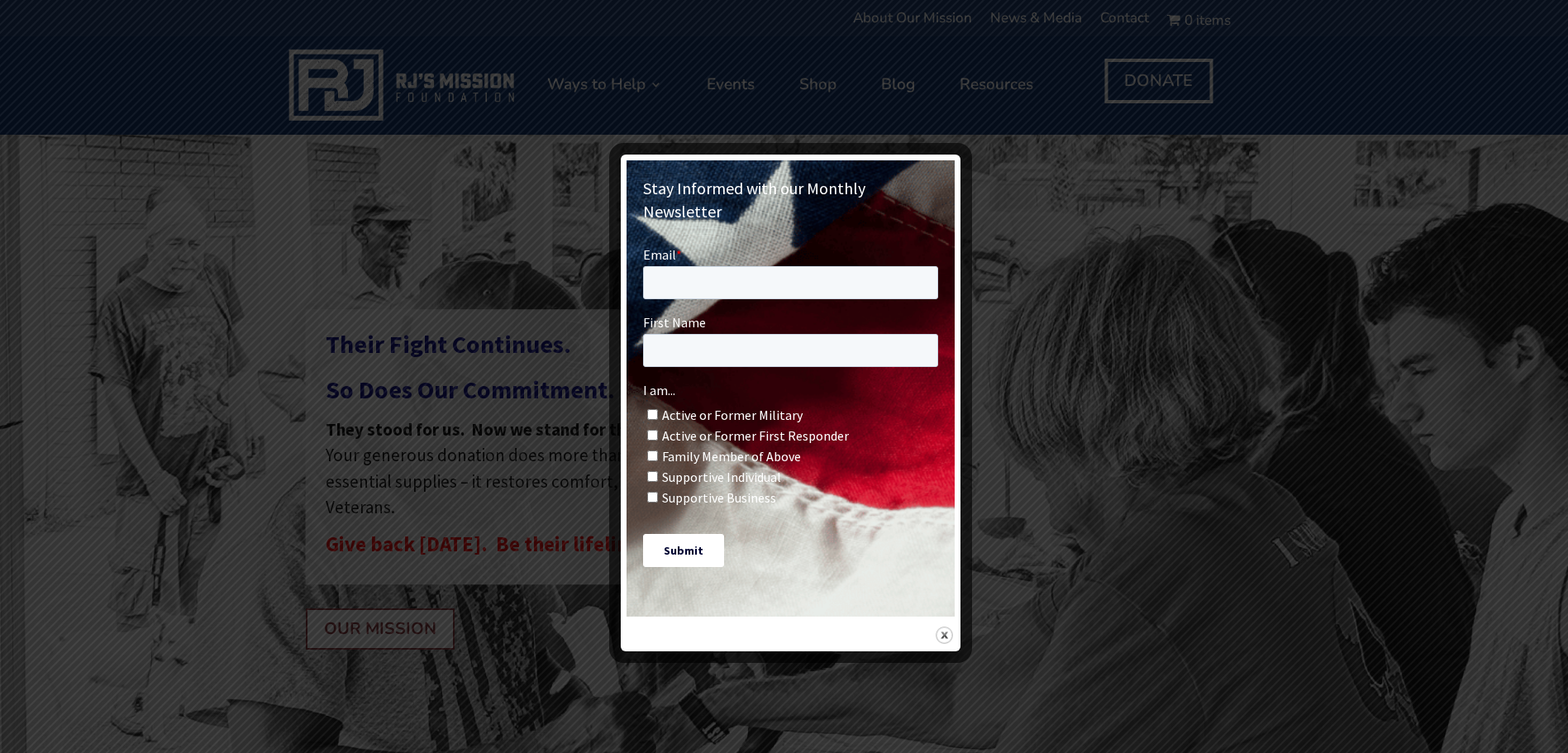
click at [944, 627] on img at bounding box center [944, 635] width 17 height 17
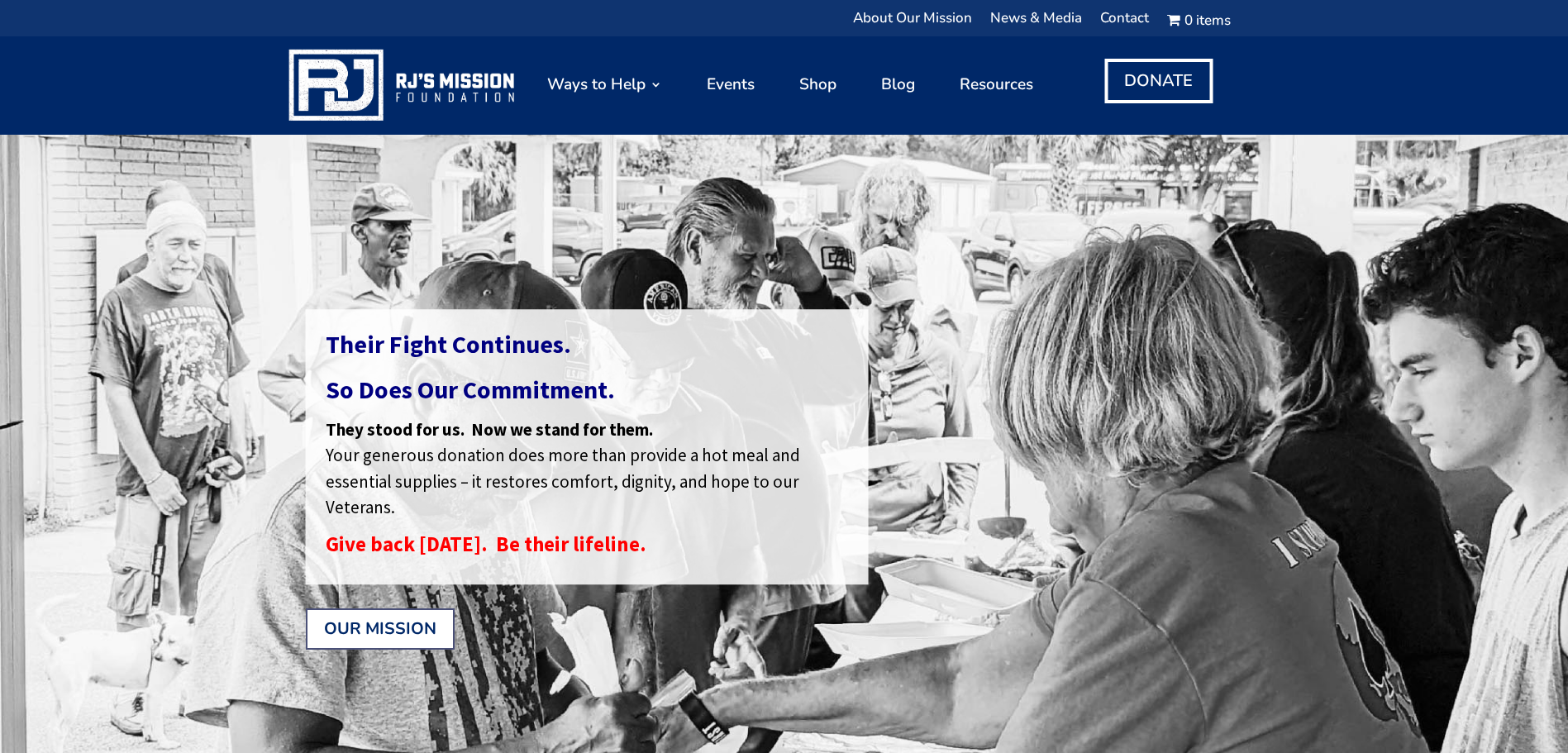
click at [402, 626] on link "OUR MISSION" at bounding box center [380, 628] width 149 height 42
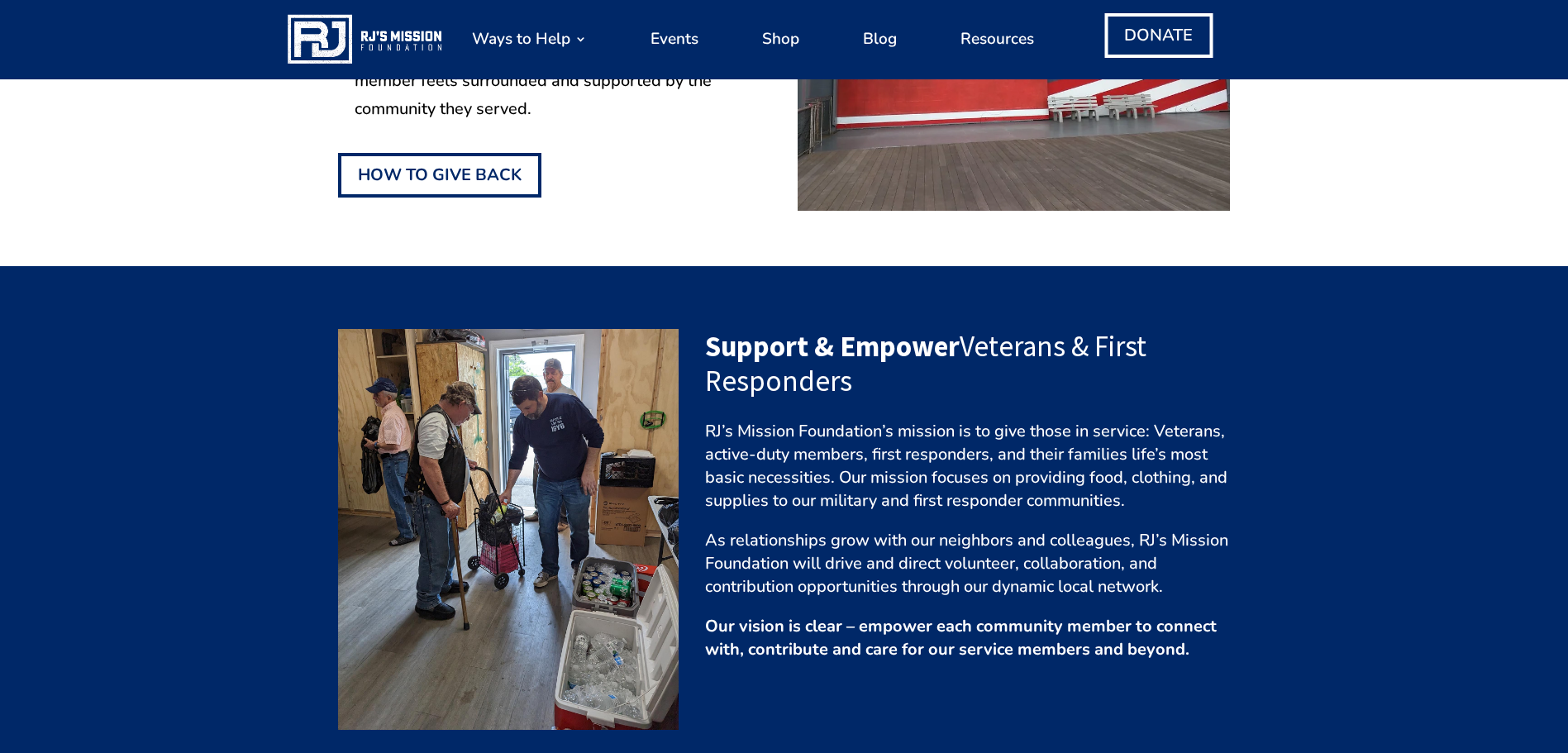
scroll to position [661, 0]
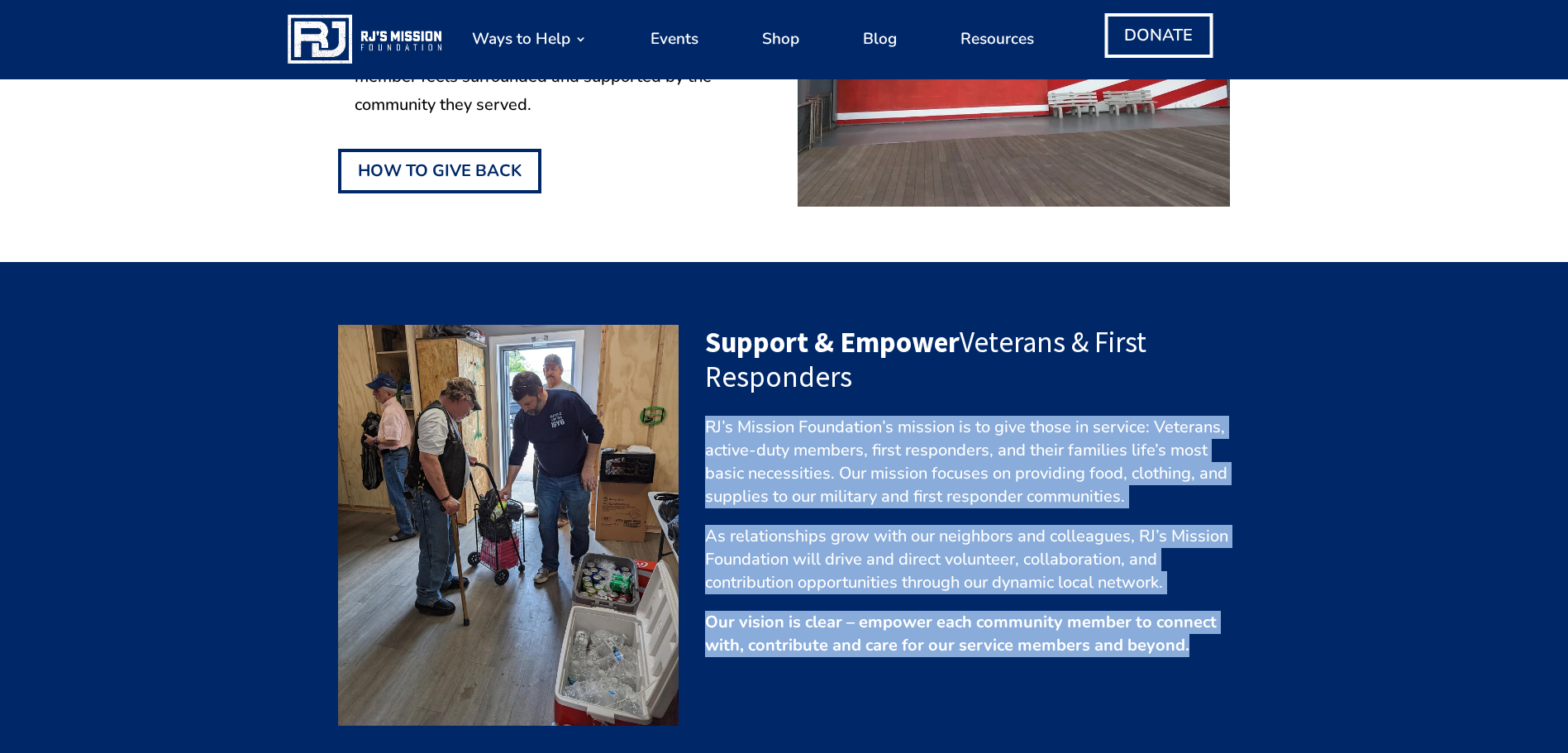
drag, startPoint x: 707, startPoint y: 427, endPoint x: 1206, endPoint y: 658, distance: 549.9
click at [1206, 658] on div "Support & Empower Veterans & First Responders RJ’s Mission Foundation’s mission…" at bounding box center [784, 525] width 893 height 445
copy div "RJ’s Mission Foundation’s mission is to give those in service: Veterans, active…"
